Goal: Task Accomplishment & Management: Manage account settings

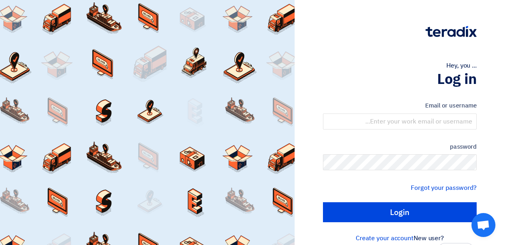
click at [338, 64] on div "Hey, you ..." at bounding box center [400, 66] width 154 height 10
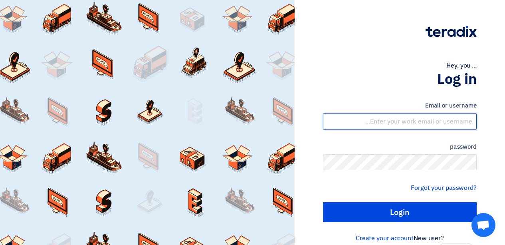
click at [430, 117] on input "text" at bounding box center [400, 121] width 154 height 16
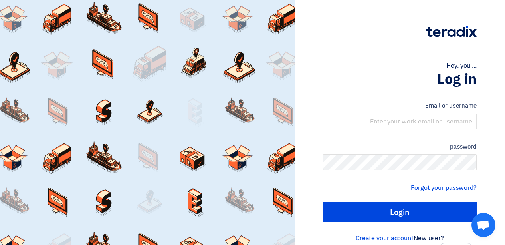
drag, startPoint x: 430, startPoint y: 117, endPoint x: 321, endPoint y: 64, distance: 121.4
click at [323, 63] on div "Hey, you ..." at bounding box center [400, 66] width 154 height 10
click at [374, 130] on form "Email or username password Forgot your password? Login" at bounding box center [400, 161] width 154 height 121
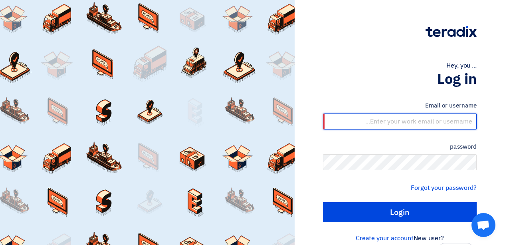
click at [379, 120] on input "text" at bounding box center [400, 121] width 154 height 16
type input "[PERSON_NAME][EMAIL_ADDRESS][DOMAIN_NAME]"
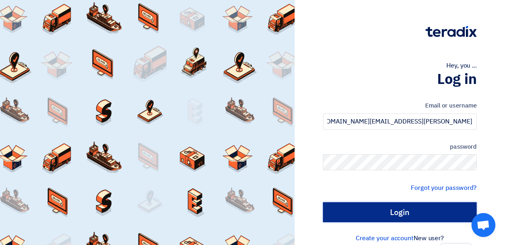
click at [421, 218] on input "Login" at bounding box center [400, 212] width 154 height 20
type input "Sign in"
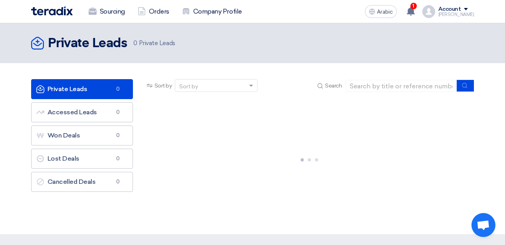
drag, startPoint x: 299, startPoint y: 168, endPoint x: 186, endPoint y: 45, distance: 167.2
click at [186, 45] on div "Private Leads Private Leads 0 Private Leads" at bounding box center [252, 43] width 443 height 16
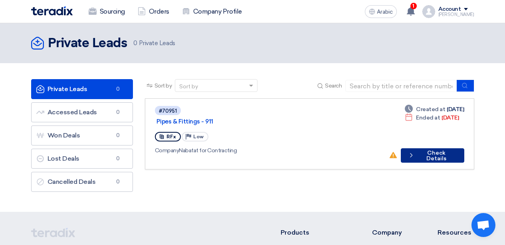
click at [441, 149] on font "Check Details" at bounding box center [436, 155] width 20 height 12
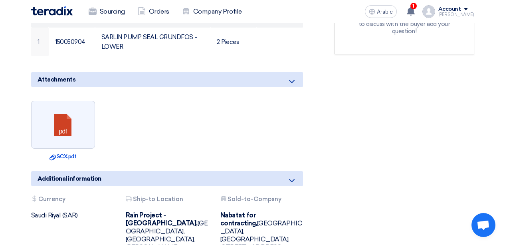
scroll to position [279, 0]
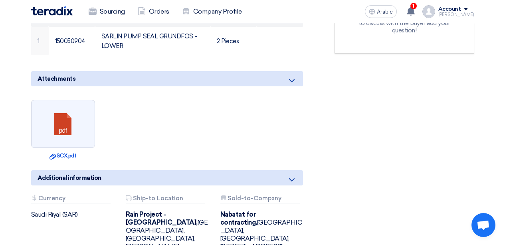
click at [287, 175] on icon at bounding box center [292, 180] width 10 height 10
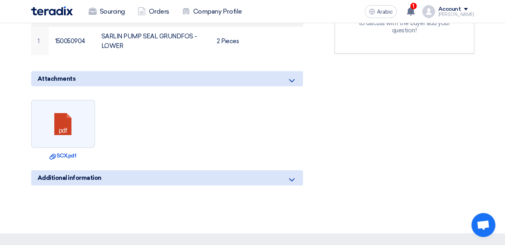
click at [287, 175] on icon at bounding box center [292, 180] width 10 height 10
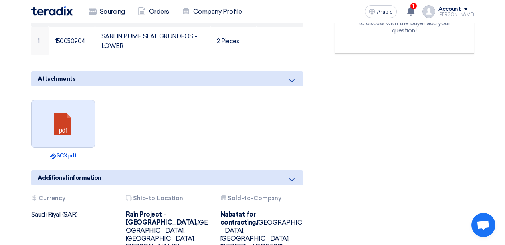
click at [75, 100] on link at bounding box center [64, 124] width 64 height 48
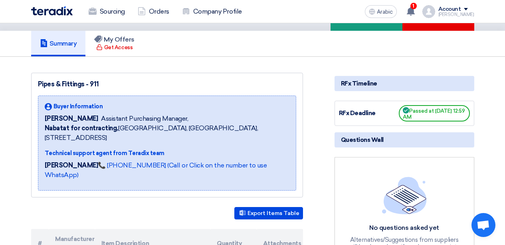
scroll to position [0, 0]
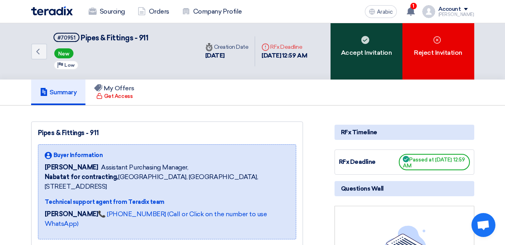
click at [366, 55] on font "Accept Invitation" at bounding box center [366, 53] width 51 height 8
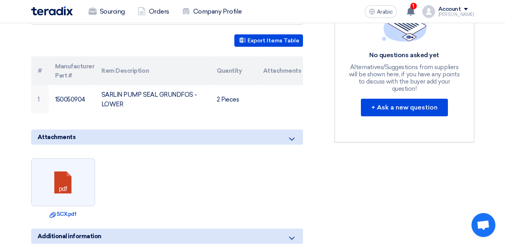
scroll to position [200, 0]
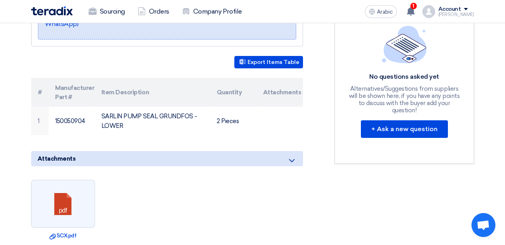
click at [284, 151] on div "Attachments" at bounding box center [167, 158] width 272 height 15
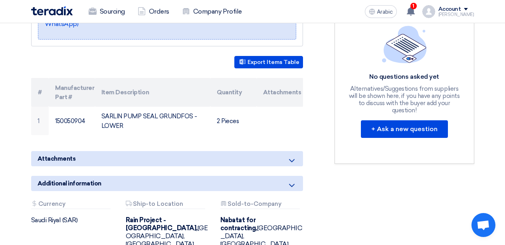
click at [284, 151] on div "Attachments" at bounding box center [167, 158] width 272 height 15
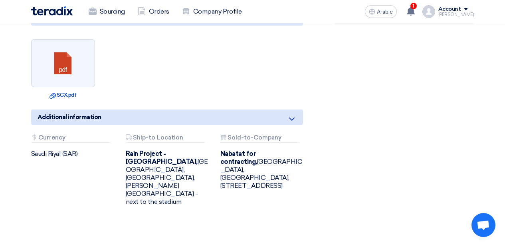
scroll to position [359, 0]
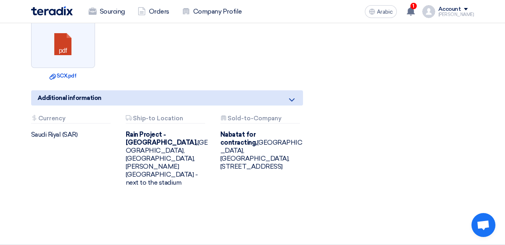
click at [249, 90] on div "Additional information Attachments Currency [GEOGRAPHIC_DATA] (SAR) Attachments…" at bounding box center [167, 144] width 272 height 109
click at [251, 90] on div "Additional information" at bounding box center [167, 97] width 272 height 15
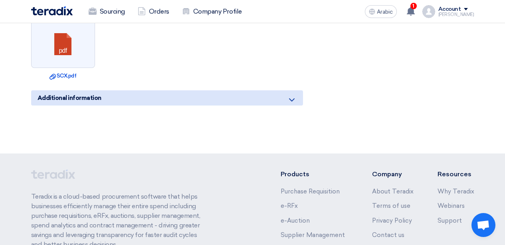
click at [251, 90] on div "Additional information" at bounding box center [167, 97] width 272 height 15
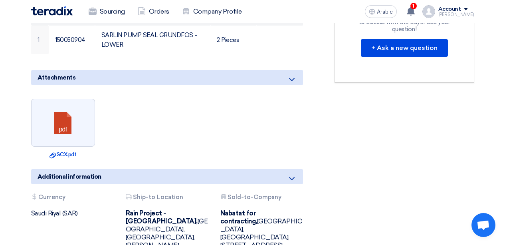
scroll to position [239, 0]
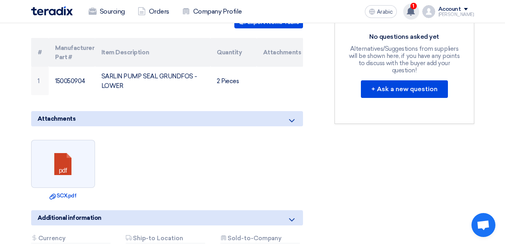
click at [417, 4] on div "1 A request has been edited! - " IRRIGATION MATERIALS FOR AIRPORT - 911". [DATE…" at bounding box center [411, 12] width 16 height 16
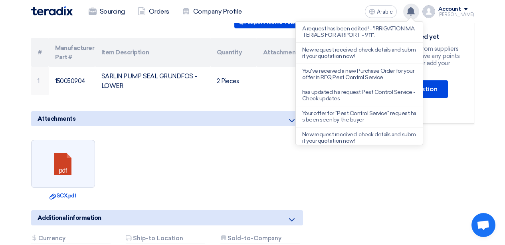
click at [417, 4] on div "A request has been edited! - "IRRIGATION MATERIALS FOR AIRPORT - 911". New requ…" at bounding box center [411, 12] width 16 height 16
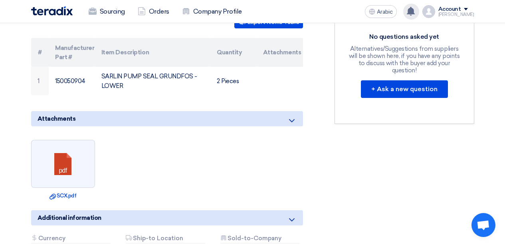
click at [417, 4] on div "A request has been edited! - "IRRIGATION MATERIALS FOR AIRPORT - 911". New requ…" at bounding box center [411, 12] width 16 height 16
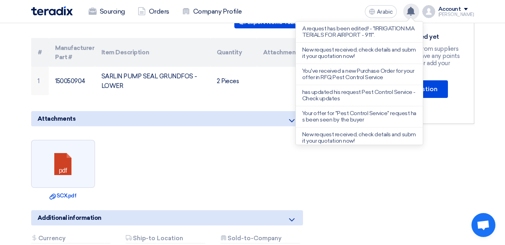
click at [417, 4] on div "A request has been edited! - "IRRIGATION MATERIALS FOR AIRPORT - 911". New requ…" at bounding box center [411, 12] width 16 height 16
